Goal: Browse casually

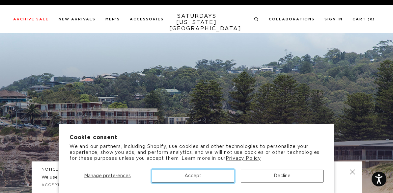
click at [217, 173] on button "Accept" at bounding box center [193, 176] width 83 height 13
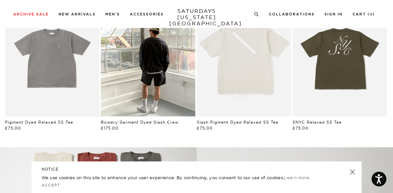
scroll to position [323, 0]
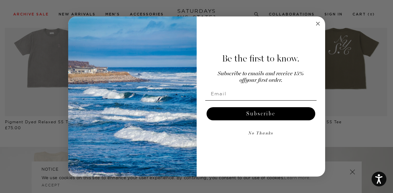
click at [315, 27] on circle "Close dialog" at bounding box center [318, 24] width 8 height 8
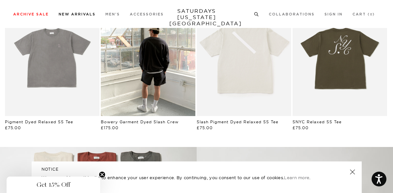
click at [68, 16] on link "New Arrivals" at bounding box center [77, 15] width 37 height 4
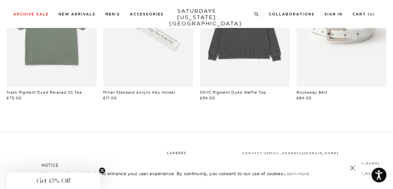
scroll to position [579, 0]
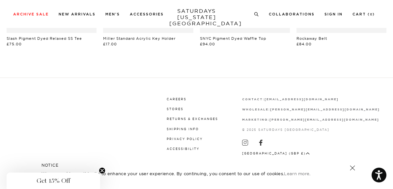
click at [199, 12] on link "SATURDAYS [US_STATE][GEOGRAPHIC_DATA]" at bounding box center [196, 17] width 54 height 19
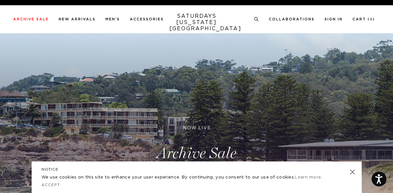
click at [352, 172] on link at bounding box center [351, 172] width 9 height 9
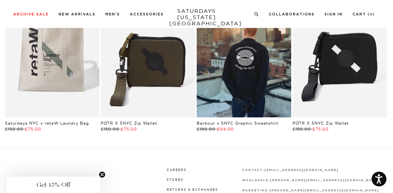
scroll to position [1110, 0]
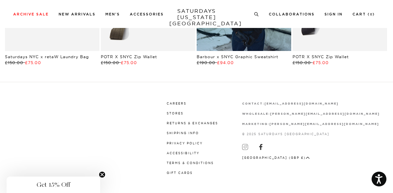
click at [242, 146] on icon at bounding box center [245, 147] width 6 height 6
